Goal: Task Accomplishment & Management: Manage account settings

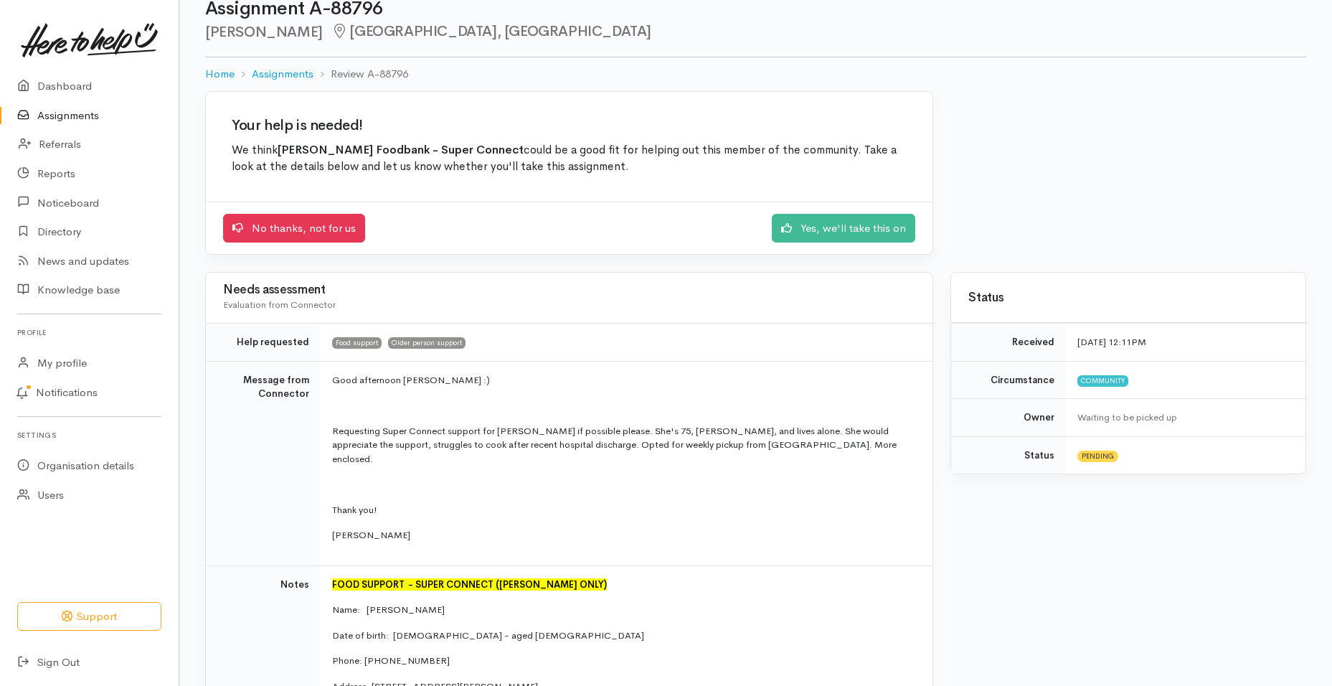
scroll to position [34, 0]
click at [803, 225] on link "Yes, we'll take this on" at bounding box center [843, 225] width 143 height 29
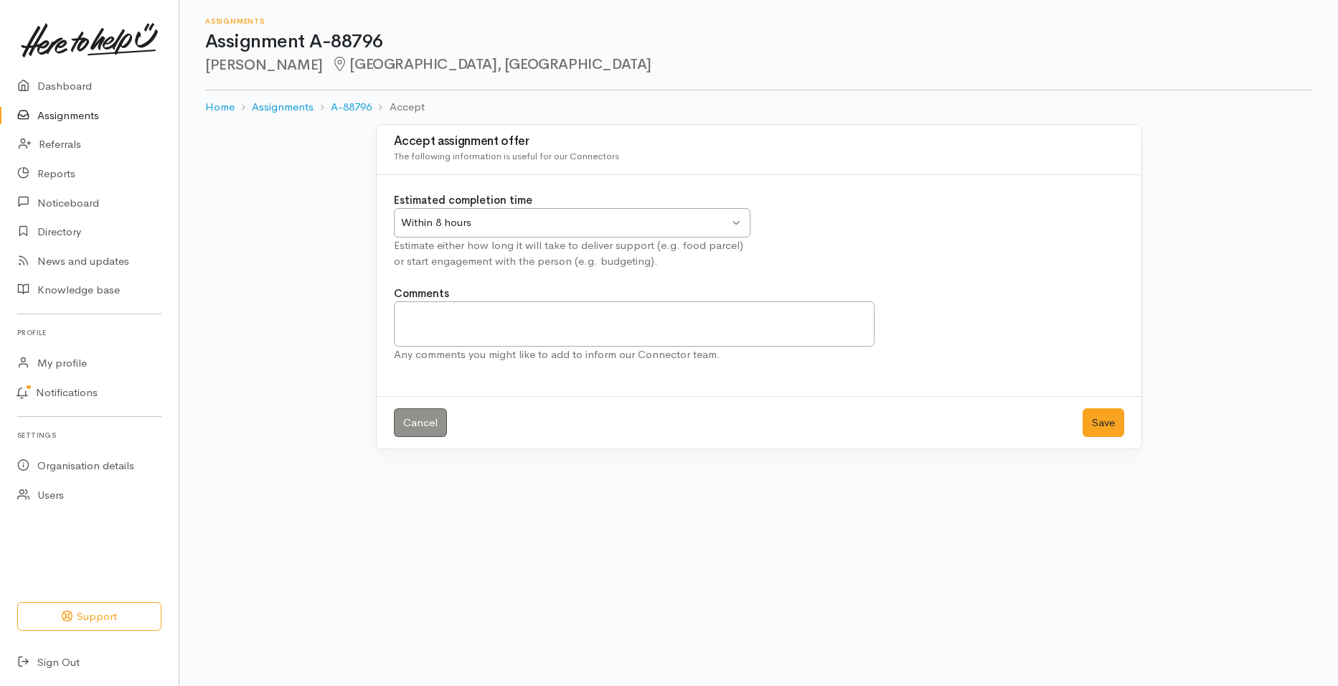
click at [740, 220] on div "Within 8 hours Within 8 hours" at bounding box center [572, 222] width 356 height 29
click at [1099, 422] on button "Save" at bounding box center [1103, 422] width 42 height 29
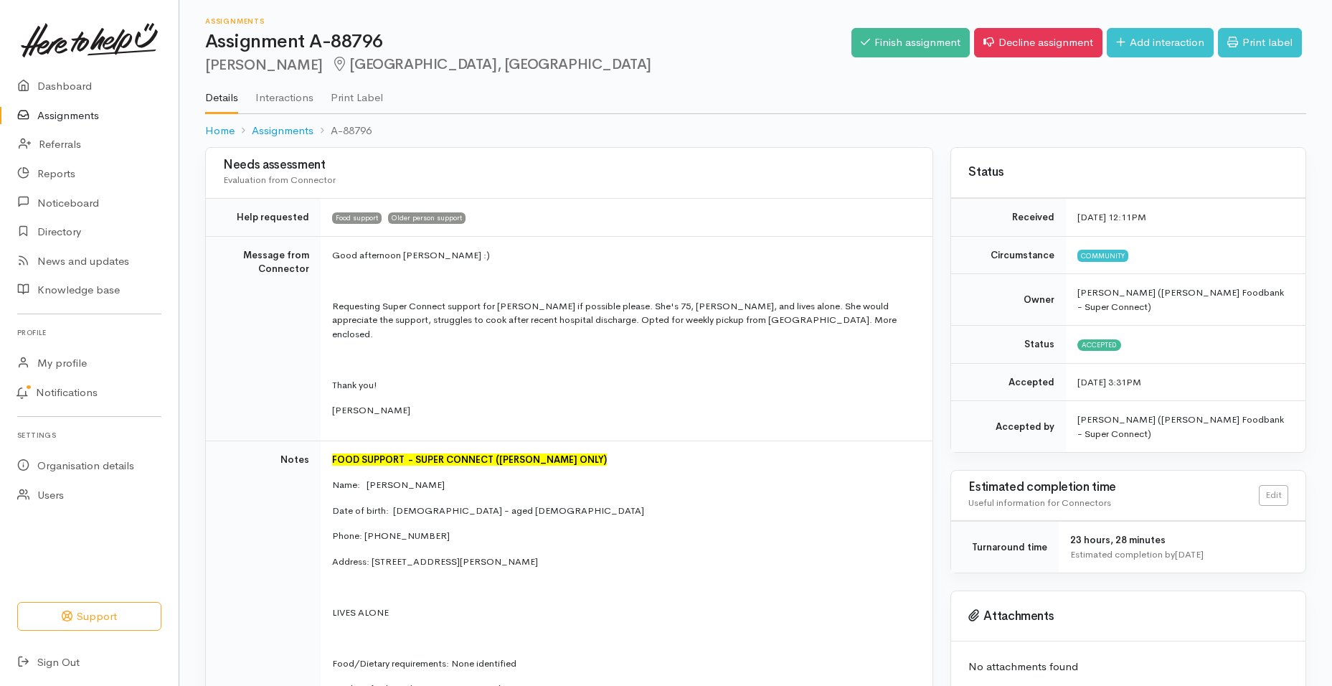
click at [630, 272] on td "Good afternoon [PERSON_NAME] :) Requesting Super Connect support for [PERSON_NA…" at bounding box center [627, 338] width 612 height 204
click at [628, 251] on p "Good afternoon [PERSON_NAME] :)" at bounding box center [623, 255] width 583 height 14
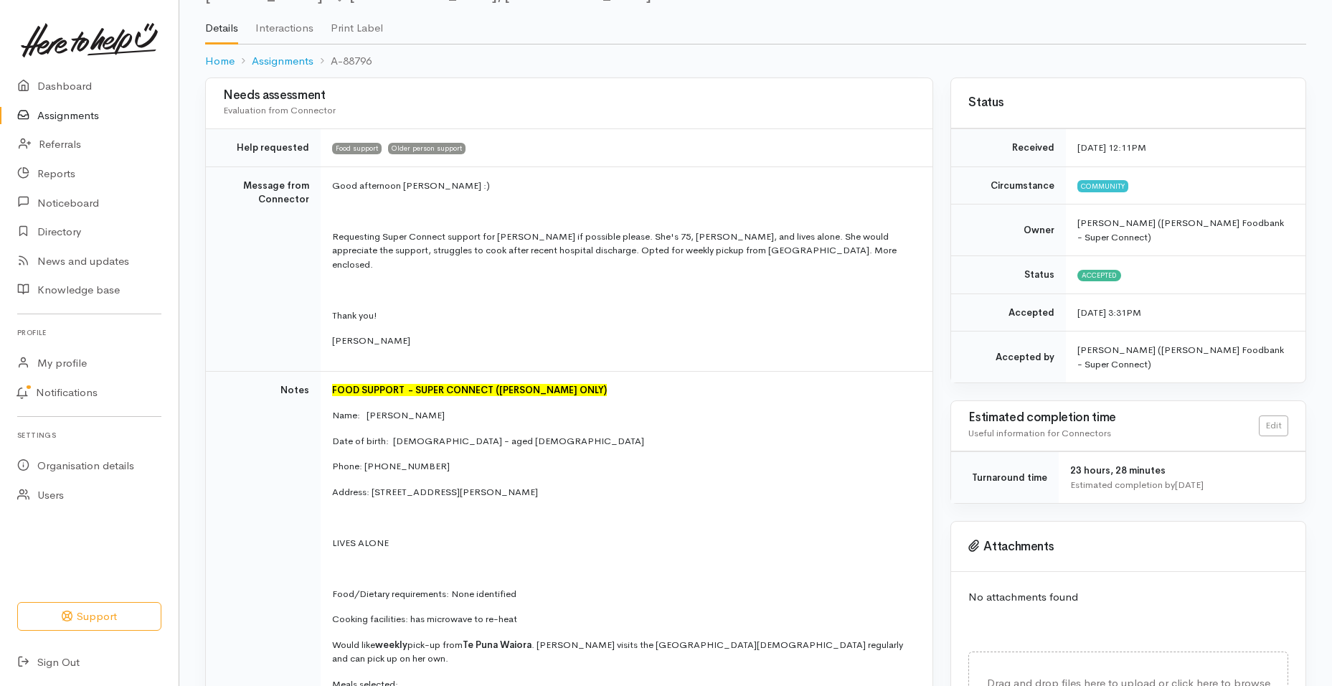
scroll to position [72, 0]
